Goal: Task Accomplishment & Management: Complete application form

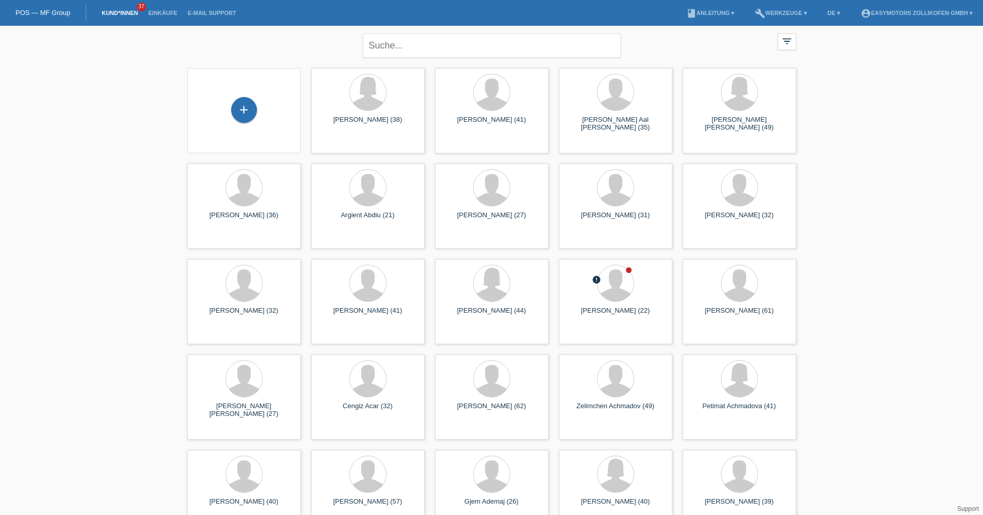
click at [254, 122] on div "+" at bounding box center [244, 110] width 97 height 27
click at [252, 117] on div "+" at bounding box center [244, 110] width 26 height 26
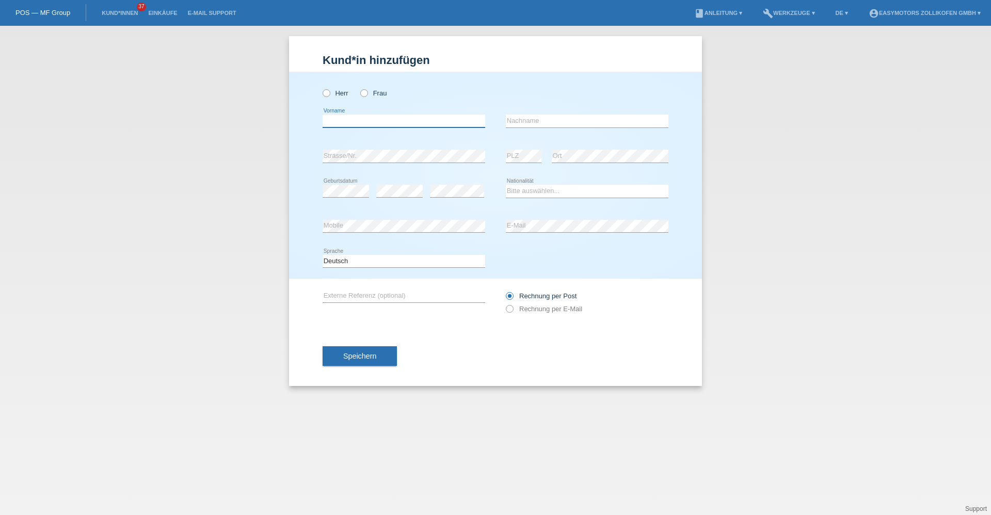
click at [364, 123] on input "text" at bounding box center [404, 121] width 163 height 13
type input "Shemsi"
type input "Shema"
select select "CH"
click at [356, 348] on button "Speichern" at bounding box center [360, 356] width 74 height 20
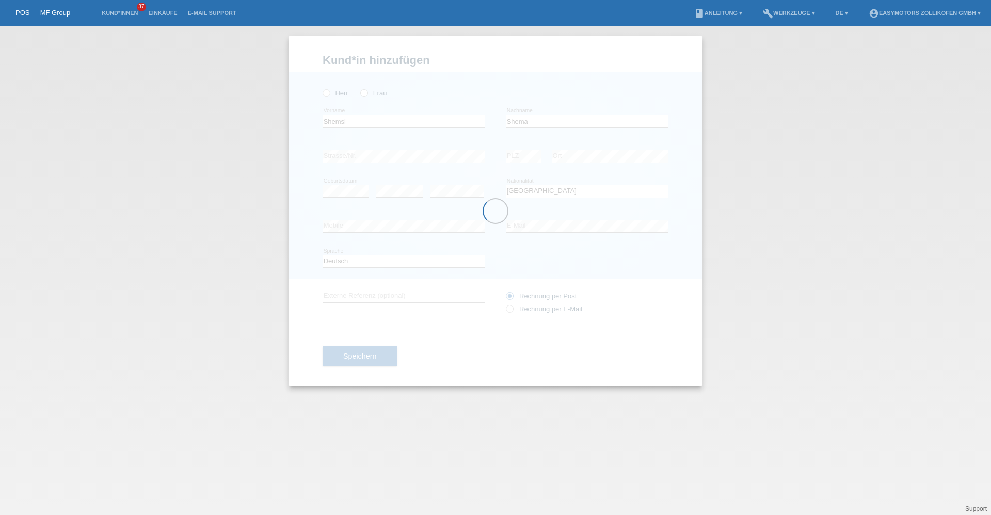
click at [328, 95] on div at bounding box center [495, 211] width 413 height 350
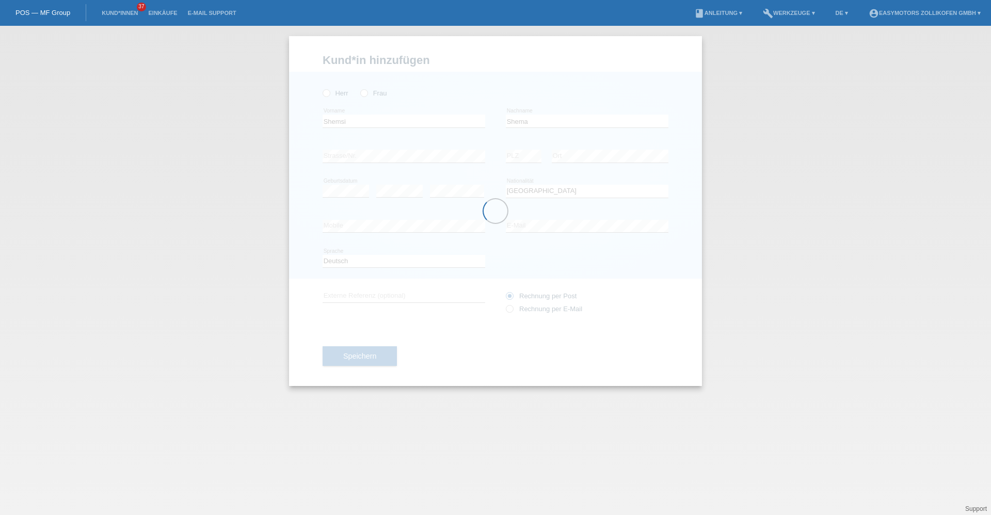
click at [328, 95] on div at bounding box center [495, 211] width 413 height 350
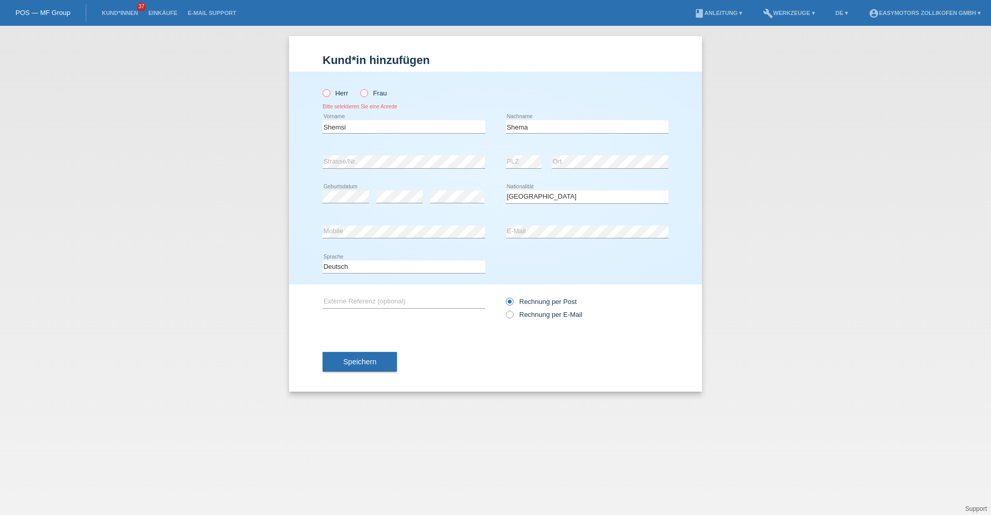
click at [321, 88] on icon at bounding box center [321, 88] width 0 height 0
click at [328, 95] on input "Herr" at bounding box center [326, 92] width 7 height 7
radio input "true"
click at [372, 351] on div "Speichern" at bounding box center [496, 362] width 346 height 60
click at [369, 355] on button "Speichern" at bounding box center [360, 362] width 74 height 20
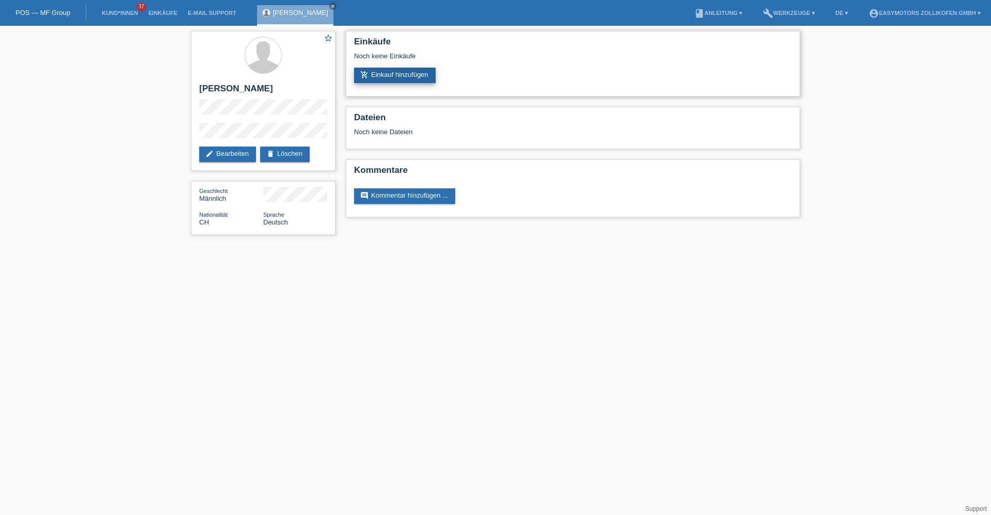
click at [389, 71] on link "add_shopping_cart Einkauf hinzufügen" at bounding box center [395, 75] width 82 height 15
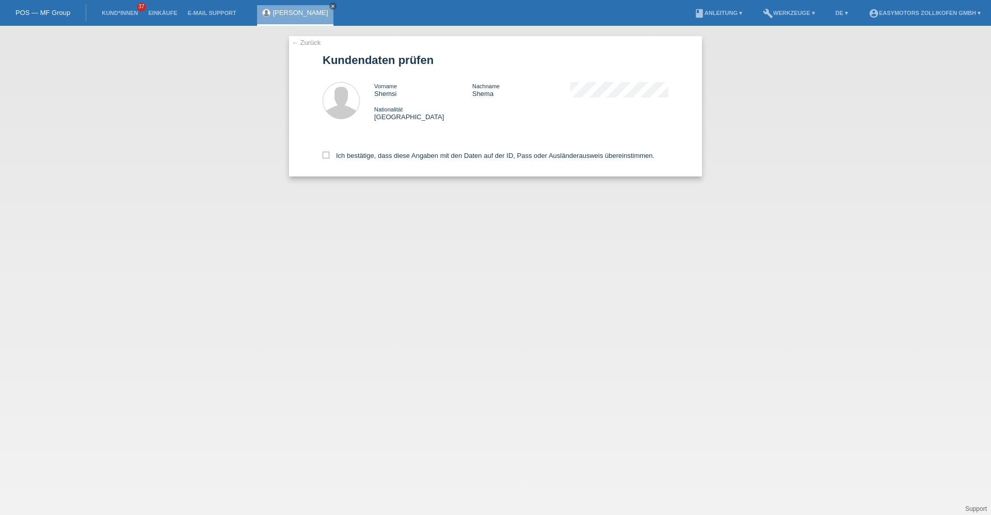
click at [321, 157] on div "← Zurück Kundendaten prüfen Vorname Shemsi Nachname Shema Nationalität Schweiz" at bounding box center [495, 106] width 413 height 140
click at [323, 155] on icon at bounding box center [326, 155] width 7 height 7
click at [323, 155] on input "Ich bestätige, dass diese Angaben mit den Daten auf der ID, Pass oder Ausländer…" at bounding box center [326, 155] width 7 height 7
checkbox input "true"
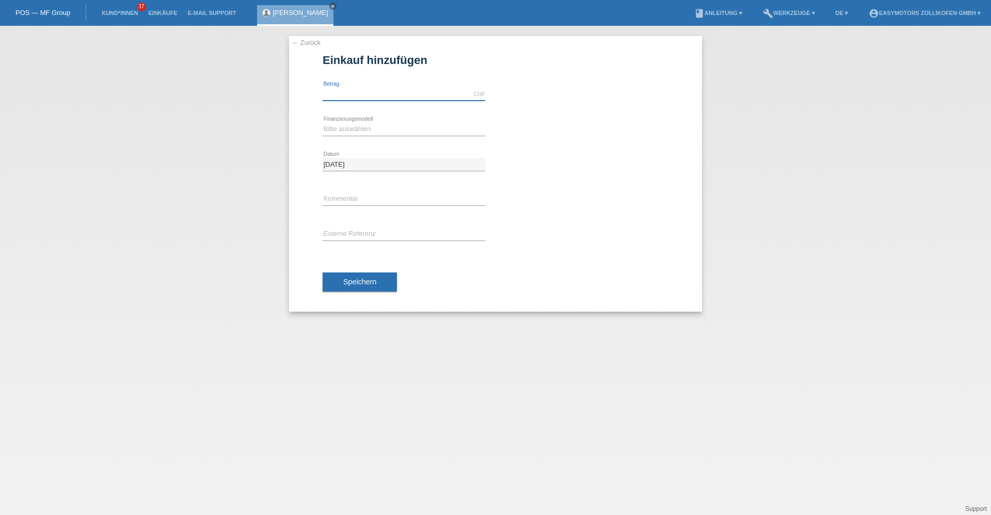
click at [365, 90] on input "text" at bounding box center [404, 94] width 163 height 13
type input "2300.00"
click at [343, 126] on select "Bitte auswählen Fixe Raten Kauf auf Rechnung mit Teilzahlungsoption" at bounding box center [404, 129] width 163 height 12
select select "67"
click at [323, 123] on select "Bitte auswählen Fixe Raten Kauf auf Rechnung mit Teilzahlungsoption" at bounding box center [404, 129] width 163 height 12
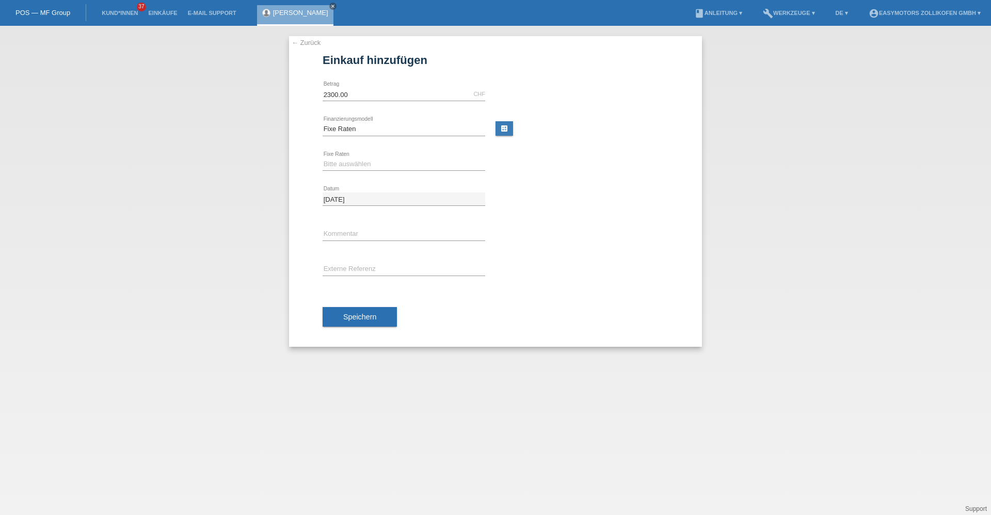
click at [344, 152] on div "Bitte auswählen 12 Raten 24 Raten 36 Raten 48 Raten error Fixe Raten" at bounding box center [404, 164] width 163 height 35
click at [333, 162] on select "Bitte auswählen 12 Raten 24 Raten 36 Raten 48 Raten" at bounding box center [404, 164] width 163 height 12
select select "135"
click at [323, 158] on select "Bitte auswählen 12 Raten 24 Raten 36 Raten 48 Raten" at bounding box center [404, 164] width 163 height 12
click at [351, 305] on div "Speichern" at bounding box center [496, 317] width 346 height 60
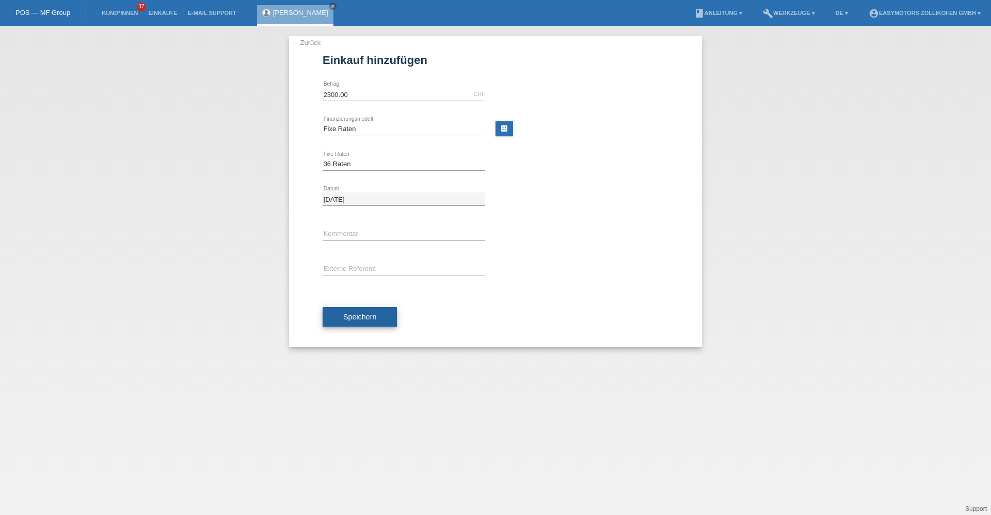
click at [346, 310] on button "Speichern" at bounding box center [360, 317] width 74 height 20
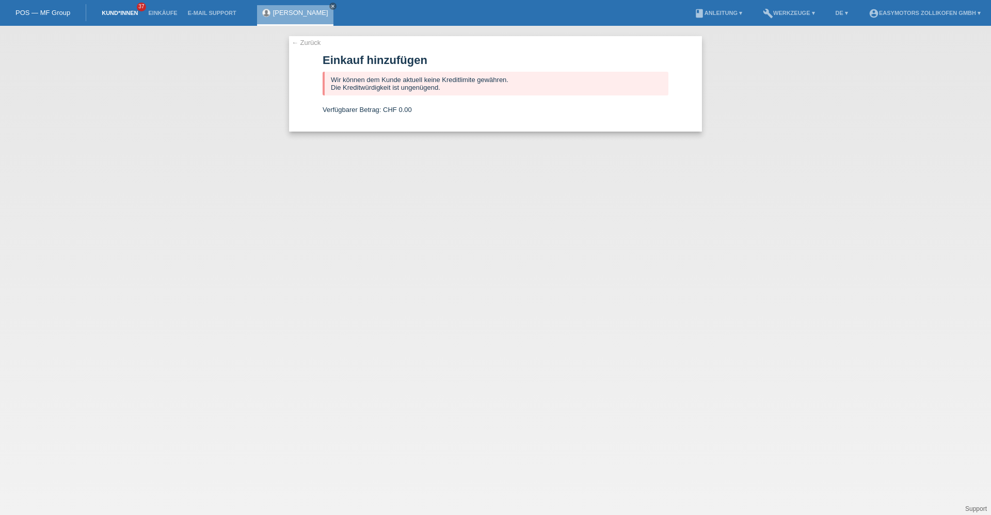
click at [136, 11] on link "Kund*innen" at bounding box center [120, 13] width 46 height 6
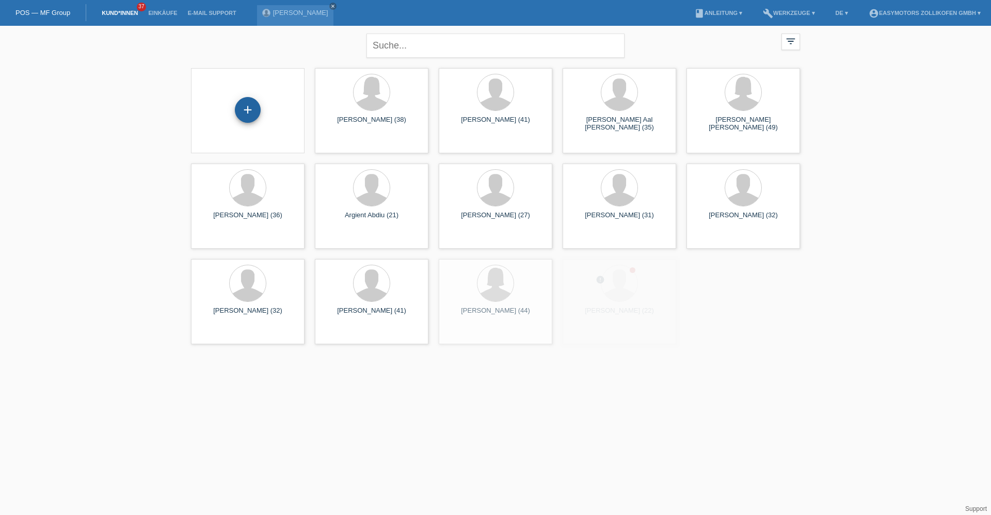
click at [248, 114] on div "+" at bounding box center [247, 110] width 25 height 18
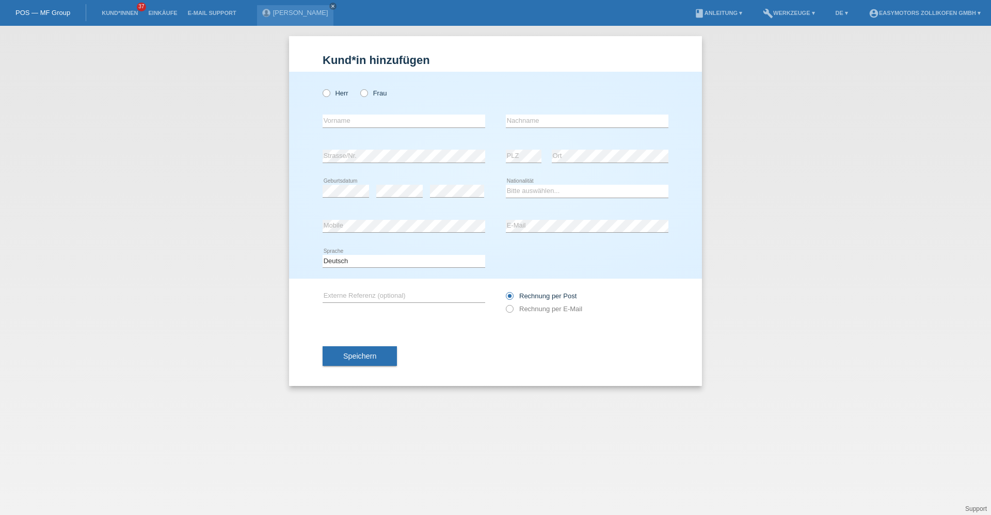
click at [331, 99] on div "Herr Frau" at bounding box center [404, 93] width 163 height 21
click at [331, 93] on label "Herr" at bounding box center [336, 93] width 26 height 8
click at [329, 93] on input "Herr" at bounding box center [326, 92] width 7 height 7
radio input "true"
click at [345, 119] on input "text" at bounding box center [404, 121] width 163 height 13
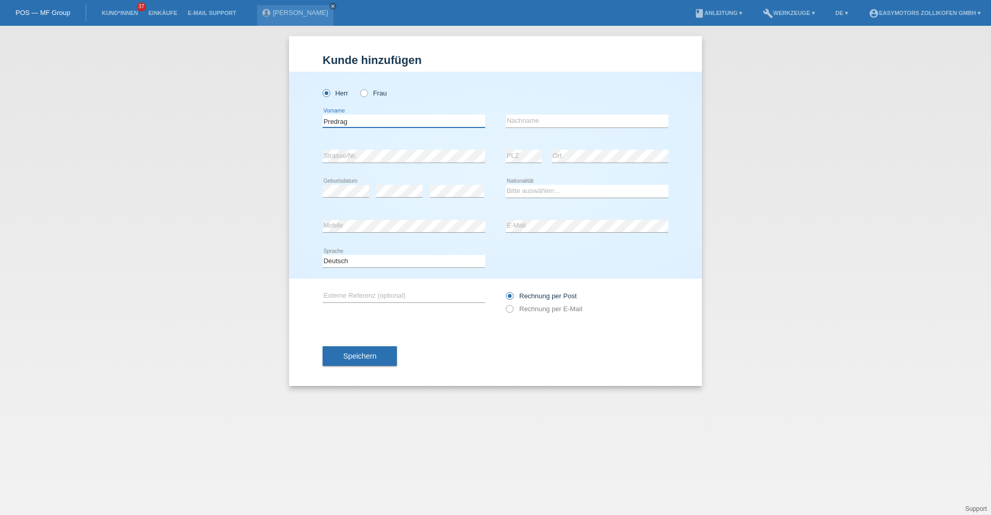
type input "Predrag"
type input "Marjanovic"
select select "CH"
click at [331, 355] on button "Speichern" at bounding box center [360, 356] width 74 height 20
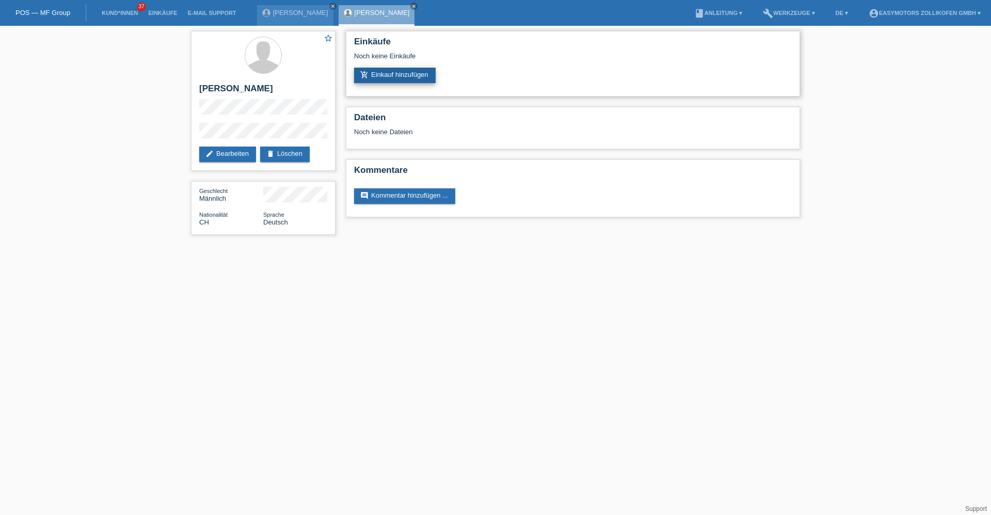
click at [418, 78] on link "add_shopping_cart Einkauf hinzufügen" at bounding box center [395, 75] width 82 height 15
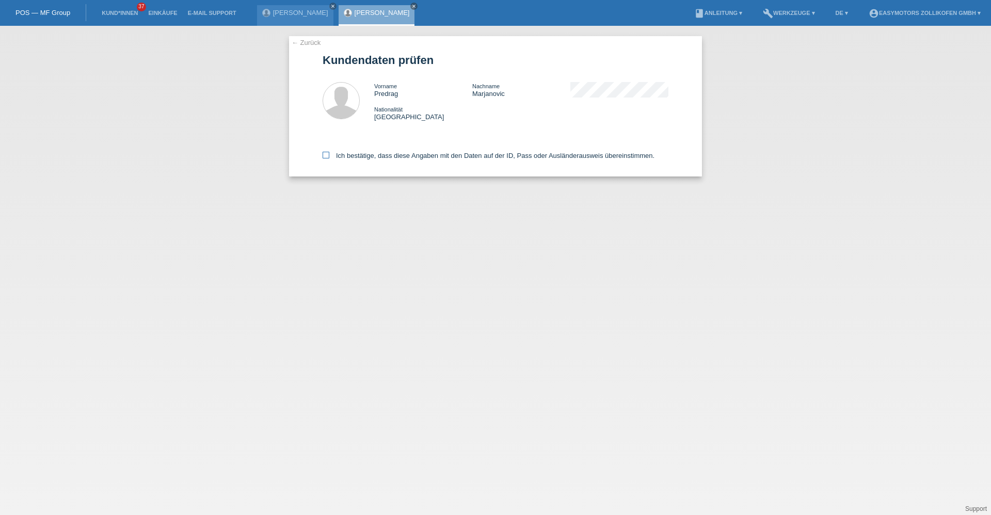
click at [352, 152] on label "Ich bestätige, dass diese Angaben mit den Daten auf der ID, Pass oder Ausländer…" at bounding box center [489, 156] width 332 height 8
click at [329, 152] on input "Ich bestätige, dass diese Angaben mit den Daten auf der ID, Pass oder Ausländer…" at bounding box center [326, 155] width 7 height 7
checkbox input "true"
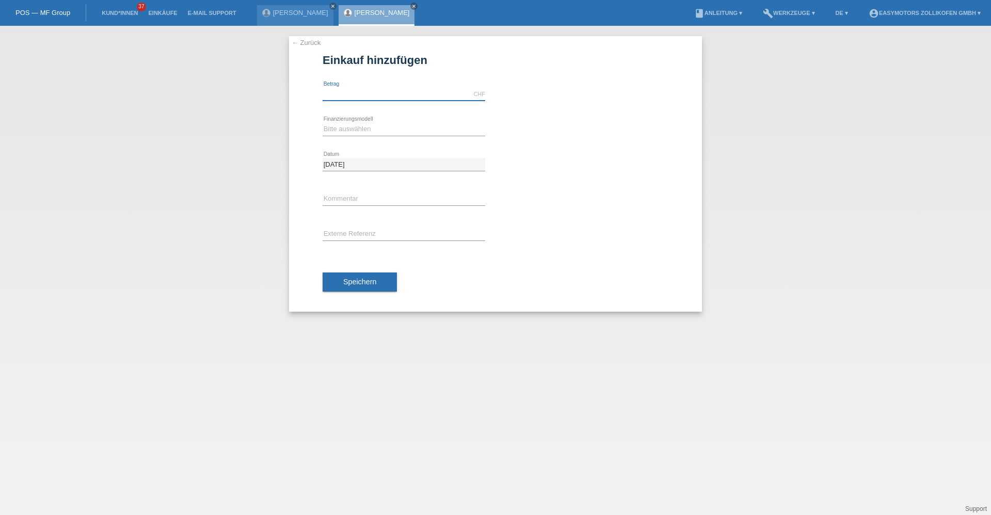
click at [364, 93] on input "text" at bounding box center [404, 94] width 163 height 13
type input "4990.00"
drag, startPoint x: 656, startPoint y: 107, endPoint x: 601, endPoint y: 116, distance: 55.5
click at [627, 111] on div "4990.00 CHF error [GEOGRAPHIC_DATA]" at bounding box center [496, 94] width 346 height 35
drag, startPoint x: 416, startPoint y: 125, endPoint x: 411, endPoint y: 131, distance: 7.7
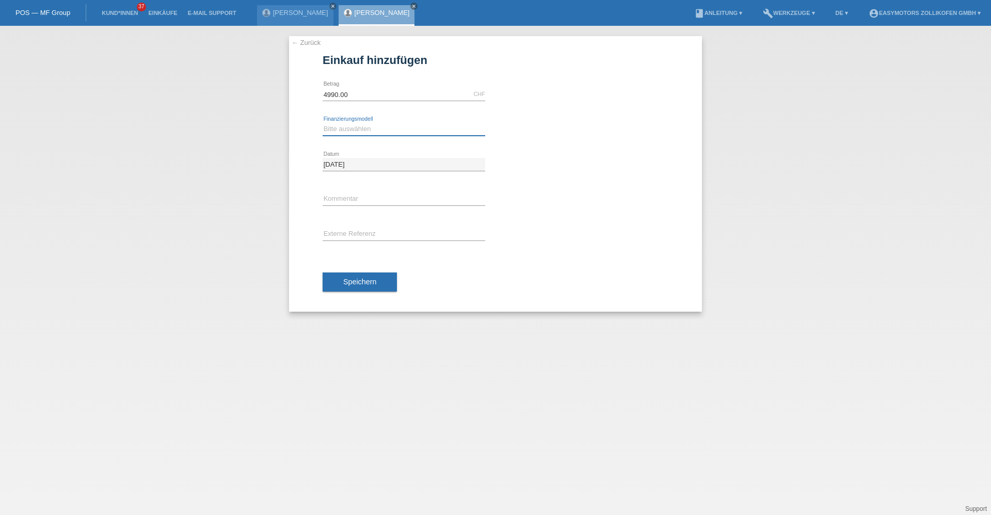
click at [416, 125] on select "Bitte auswählen Fixe Raten Kauf auf Rechnung mit Teilzahlungsoption" at bounding box center [404, 129] width 163 height 12
select select "67"
click at [323, 123] on select "Bitte auswählen Fixe Raten Kauf auf Rechnung mit Teilzahlungsoption" at bounding box center [404, 129] width 163 height 12
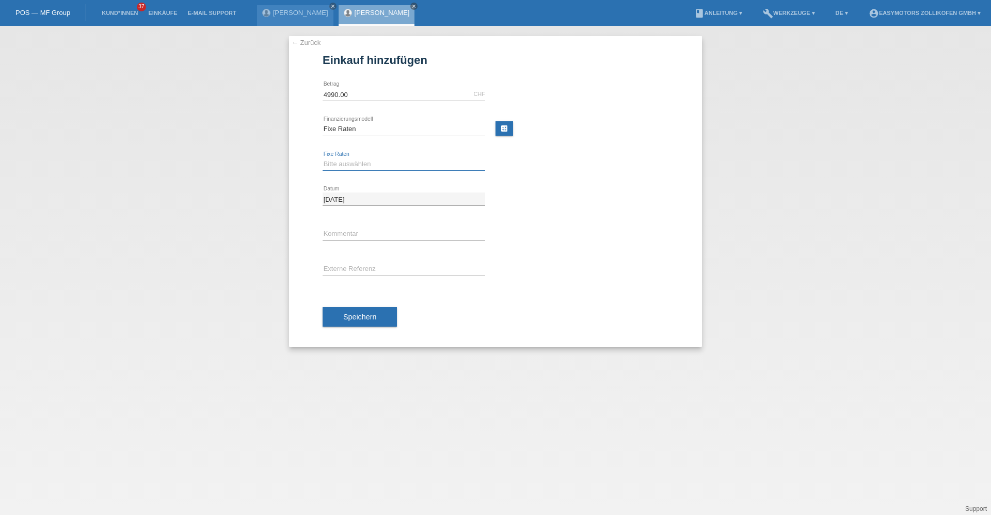
click at [341, 163] on select "Bitte auswählen 12 Raten 24 Raten 36 Raten 48 Raten" at bounding box center [404, 164] width 163 height 12
select select "136"
click at [323, 158] on select "Bitte auswählen 12 Raten 24 Raten 36 Raten 48 Raten" at bounding box center [404, 164] width 163 height 12
click at [345, 328] on div "Speichern" at bounding box center [496, 317] width 346 height 60
click at [344, 322] on button "Speichern" at bounding box center [360, 317] width 74 height 20
